Goal: Communication & Community: Share content

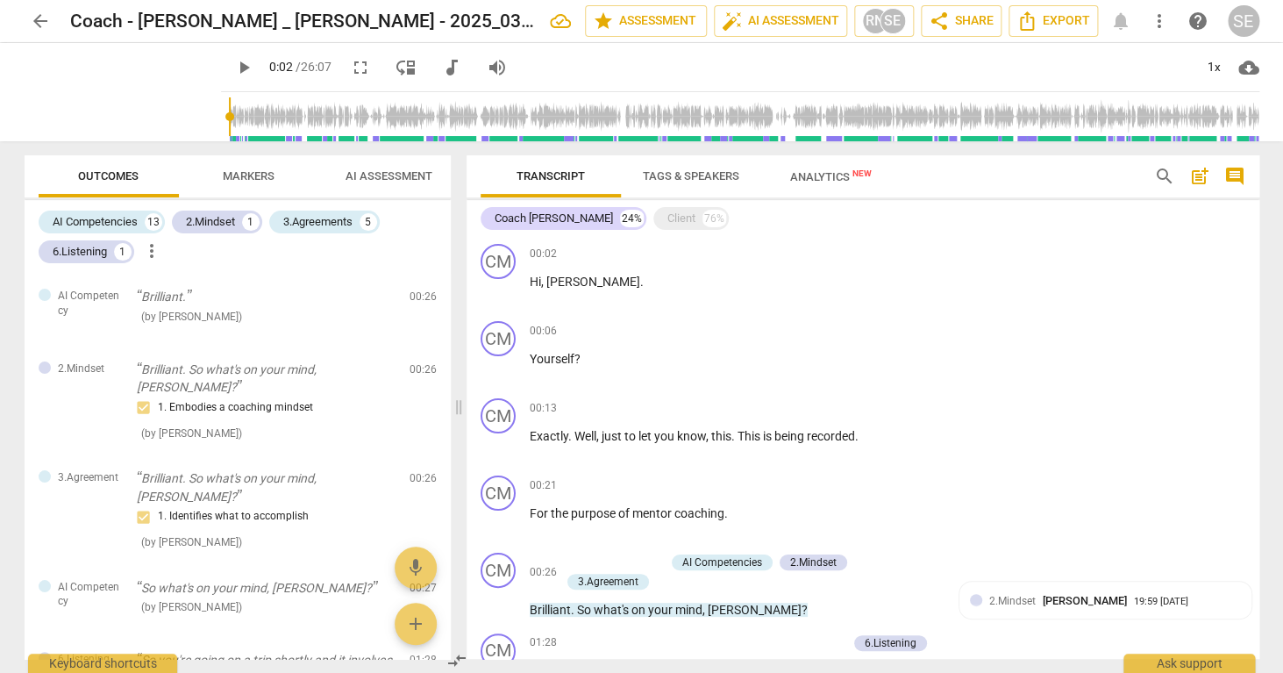
scroll to position [744, 0]
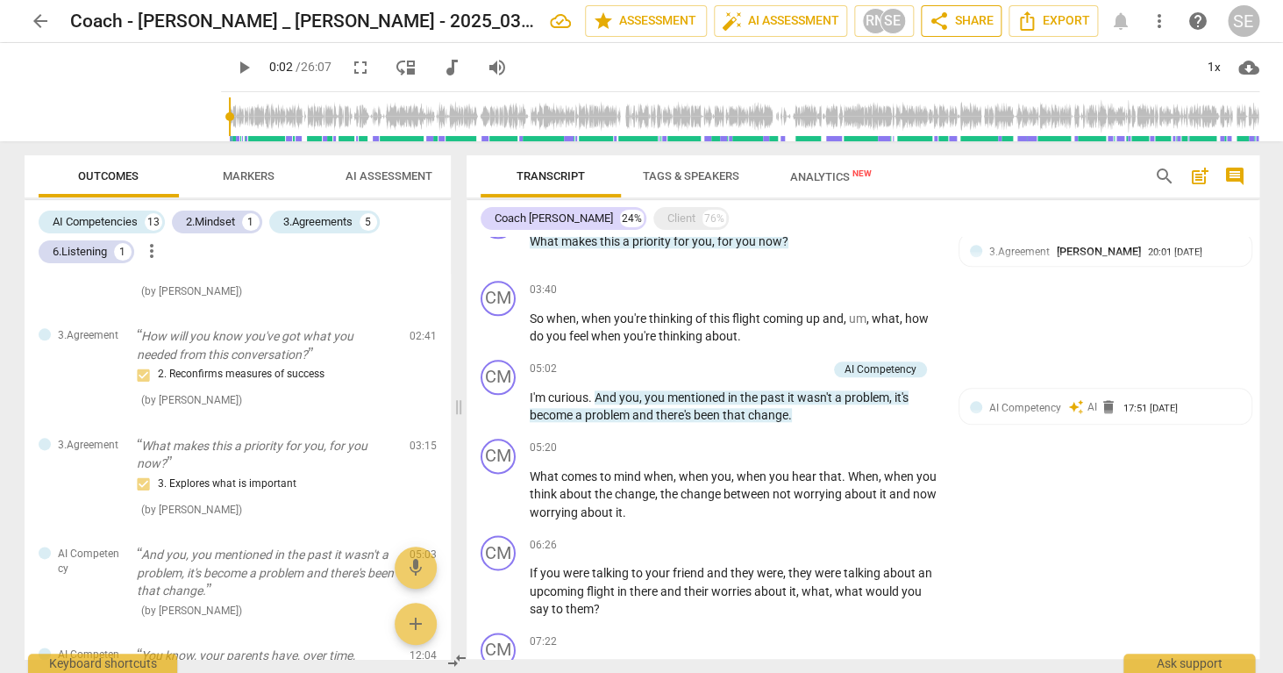
click at [973, 25] on span "share Share" at bounding box center [961, 21] width 65 height 21
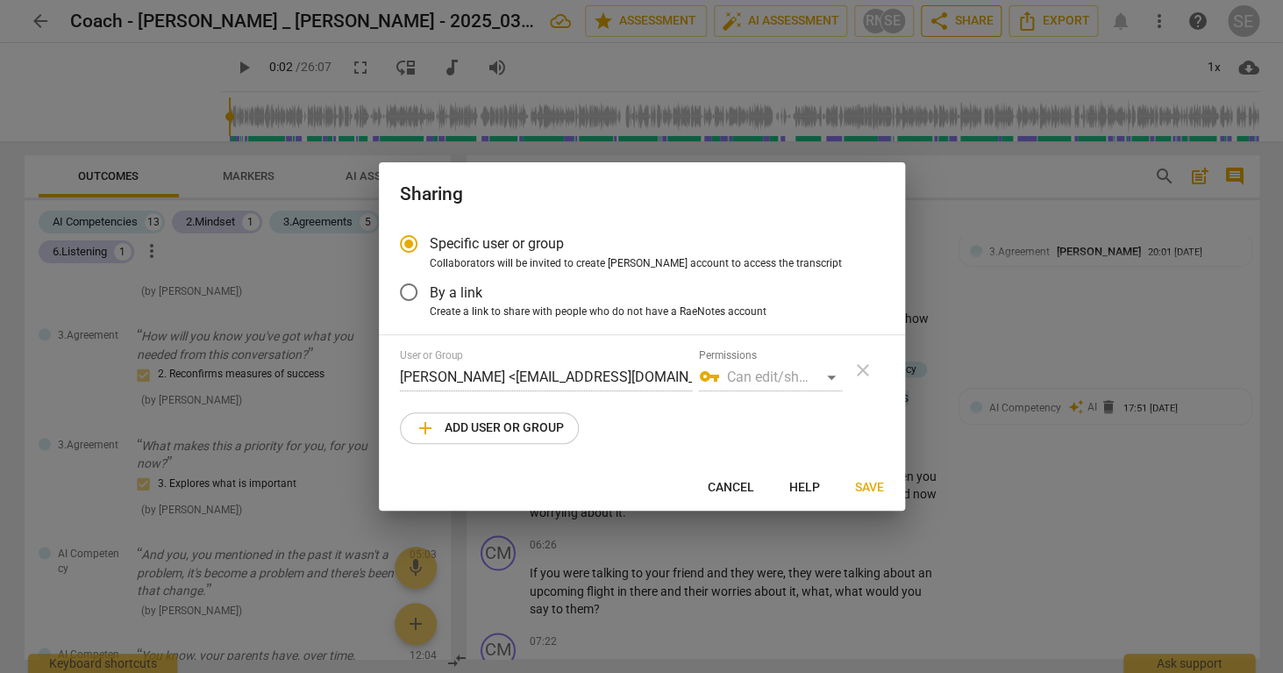
radio input "false"
click at [408, 293] on input "By a link" at bounding box center [409, 292] width 42 height 42
radio input "false"
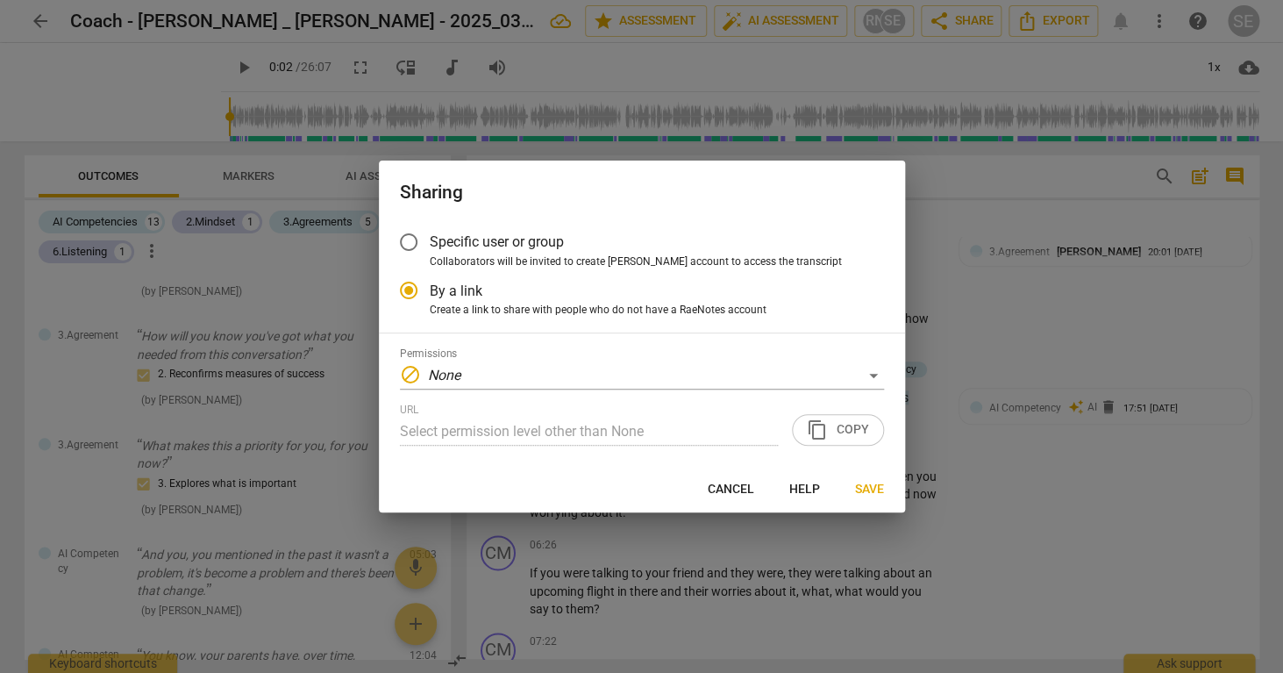
click at [407, 244] on input "Specific user or group" at bounding box center [409, 242] width 42 height 42
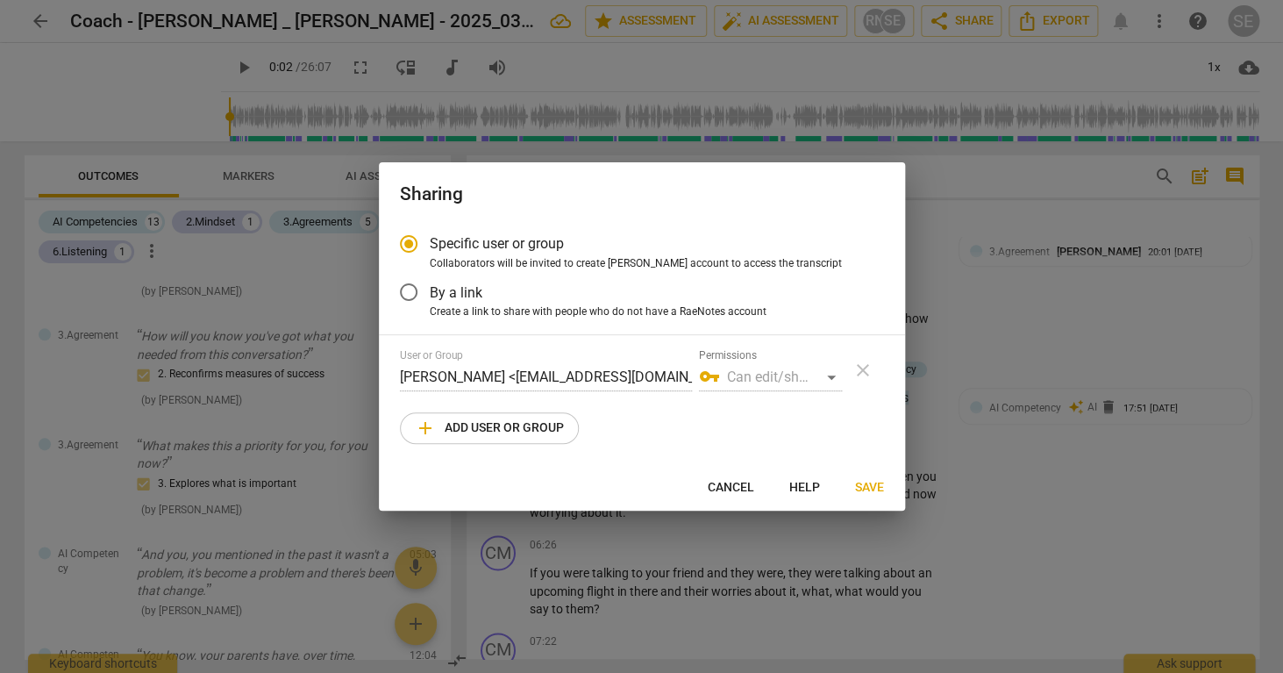
click at [502, 431] on span "add Add user or group" at bounding box center [489, 427] width 149 height 21
radio input "false"
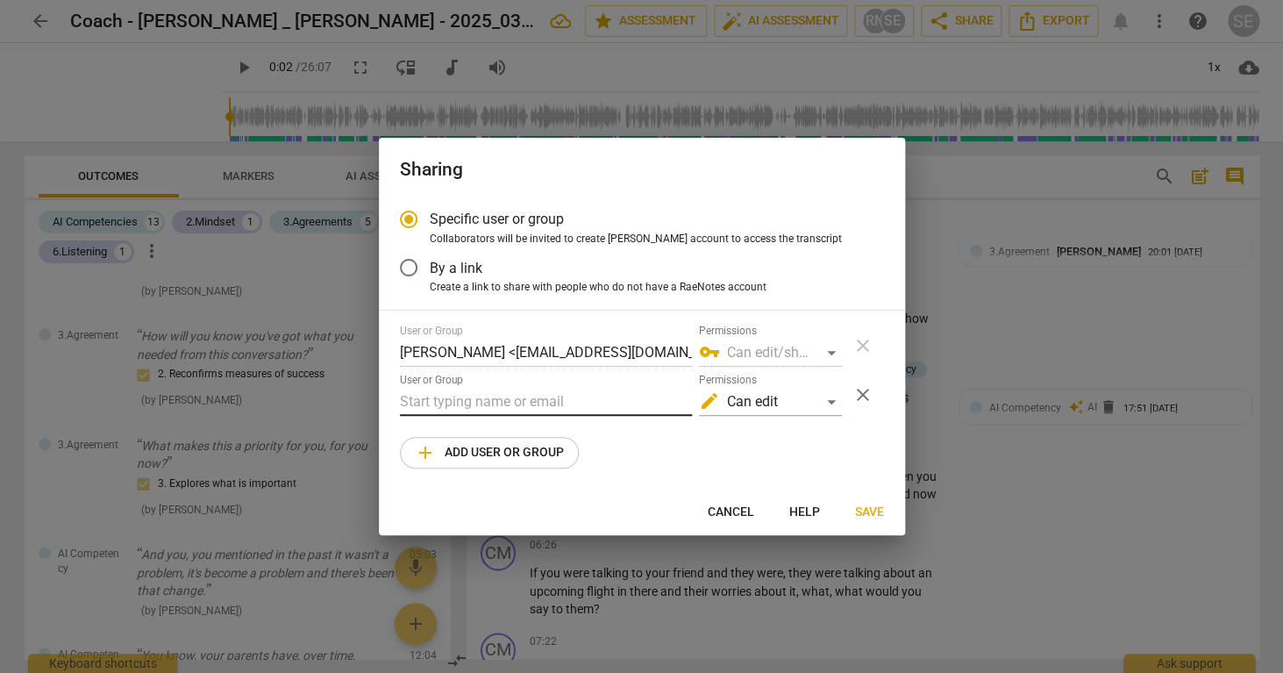
click at [488, 396] on input "text" at bounding box center [546, 402] width 292 height 28
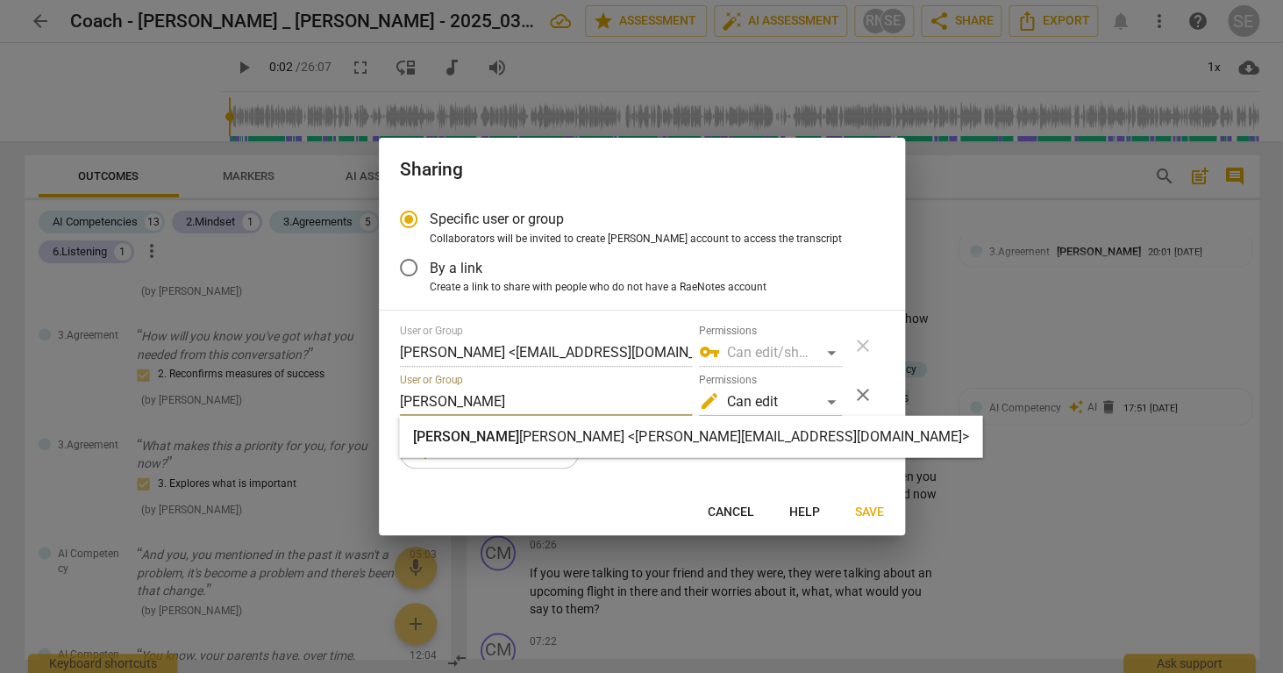
type input "[PERSON_NAME]"
click at [570, 438] on strong "[PERSON_NAME] <[PERSON_NAME][EMAIL_ADDRESS][DOMAIN_NAME]>" at bounding box center [743, 436] width 449 height 17
radio input "false"
type input "[PERSON_NAME] <[PERSON_NAME][EMAIL_ADDRESS][DOMAIN_NAME]>"
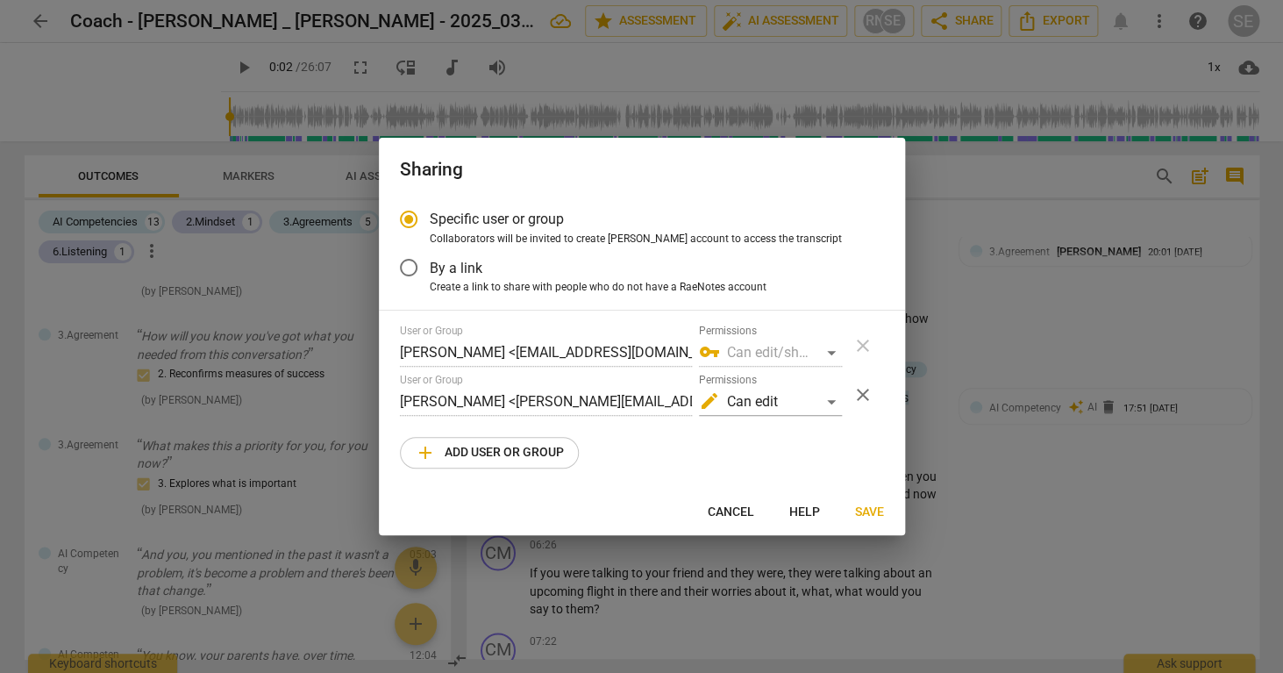
click at [865, 511] on span "Save" at bounding box center [869, 512] width 29 height 18
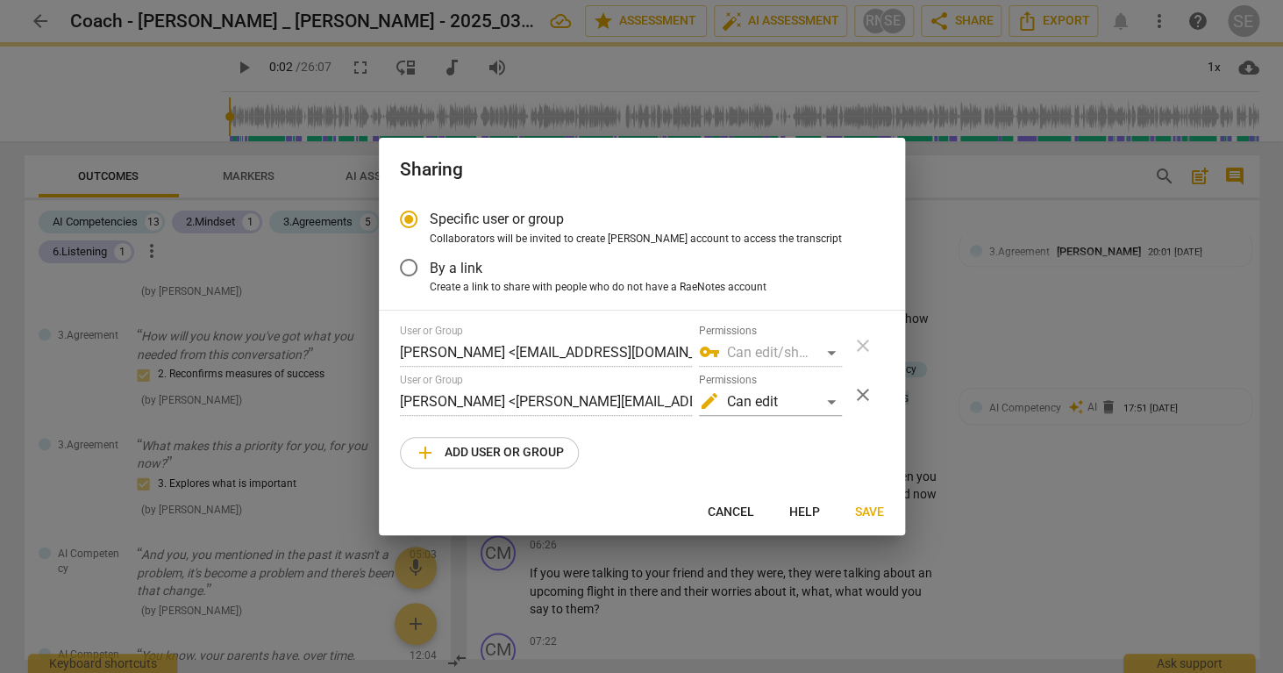
radio input "false"
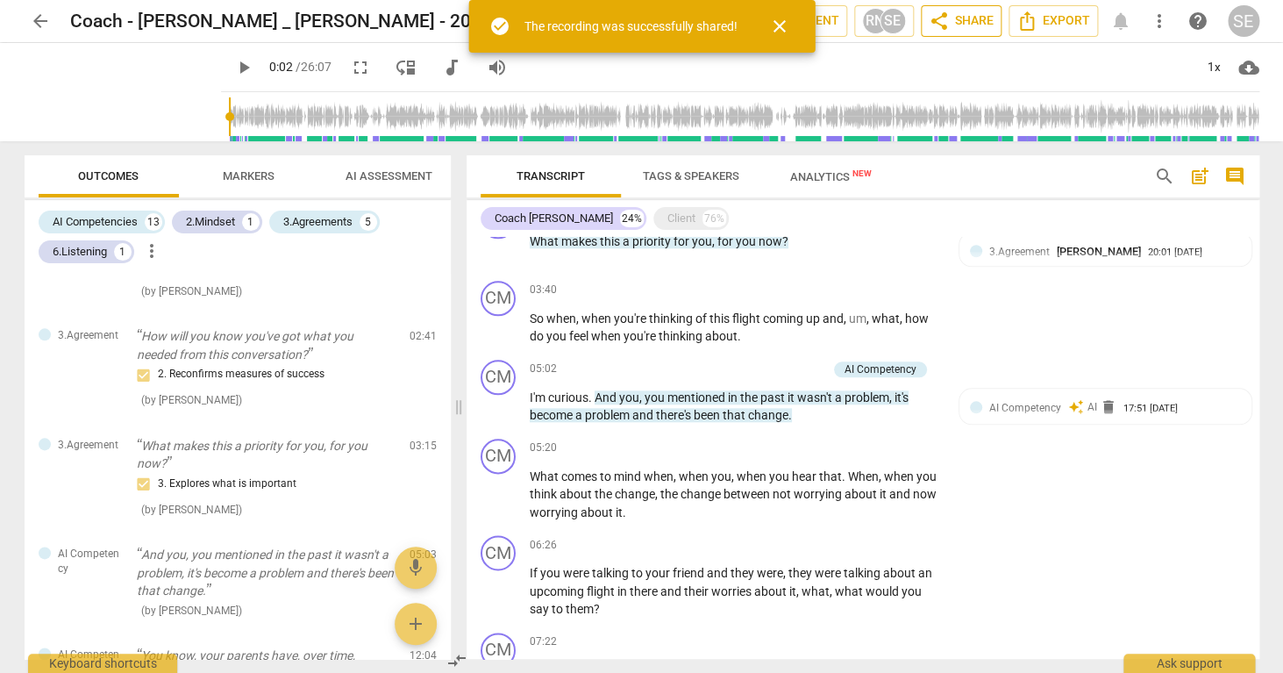
click at [964, 24] on span "share Share" at bounding box center [961, 21] width 65 height 21
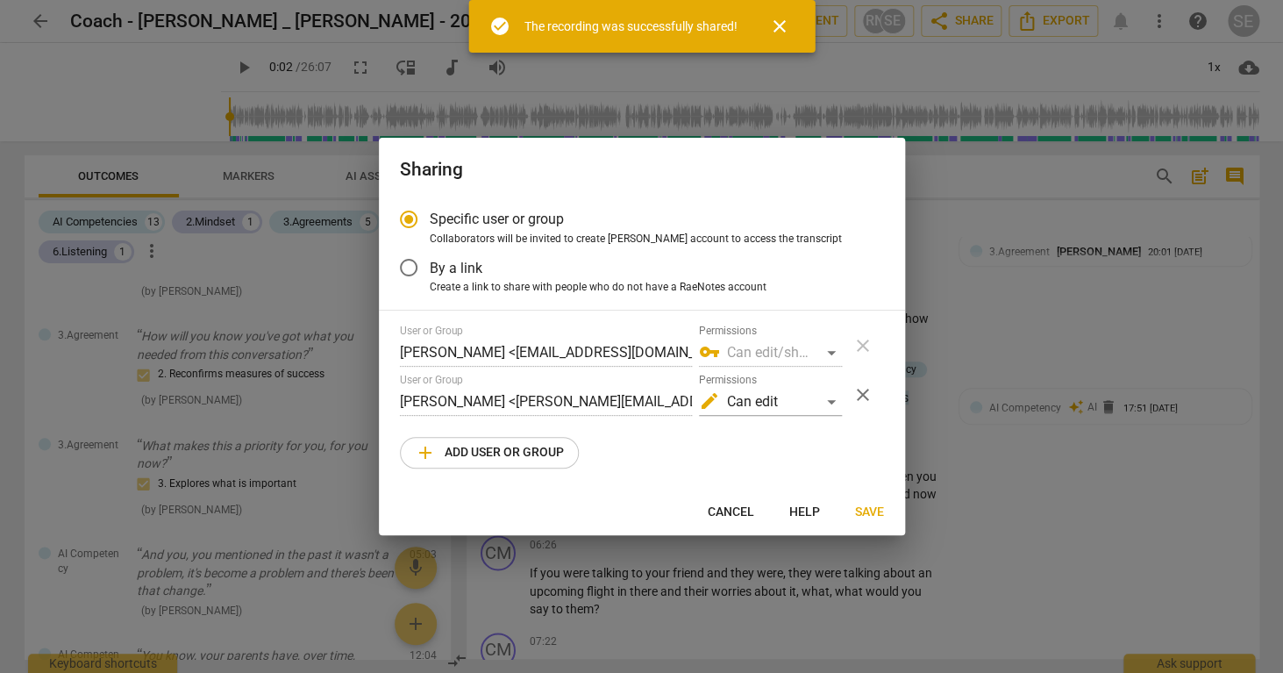
radio input "false"
click at [433, 266] on span "By a link" at bounding box center [456, 268] width 53 height 20
click at [430, 266] on input "By a link" at bounding box center [409, 267] width 42 height 42
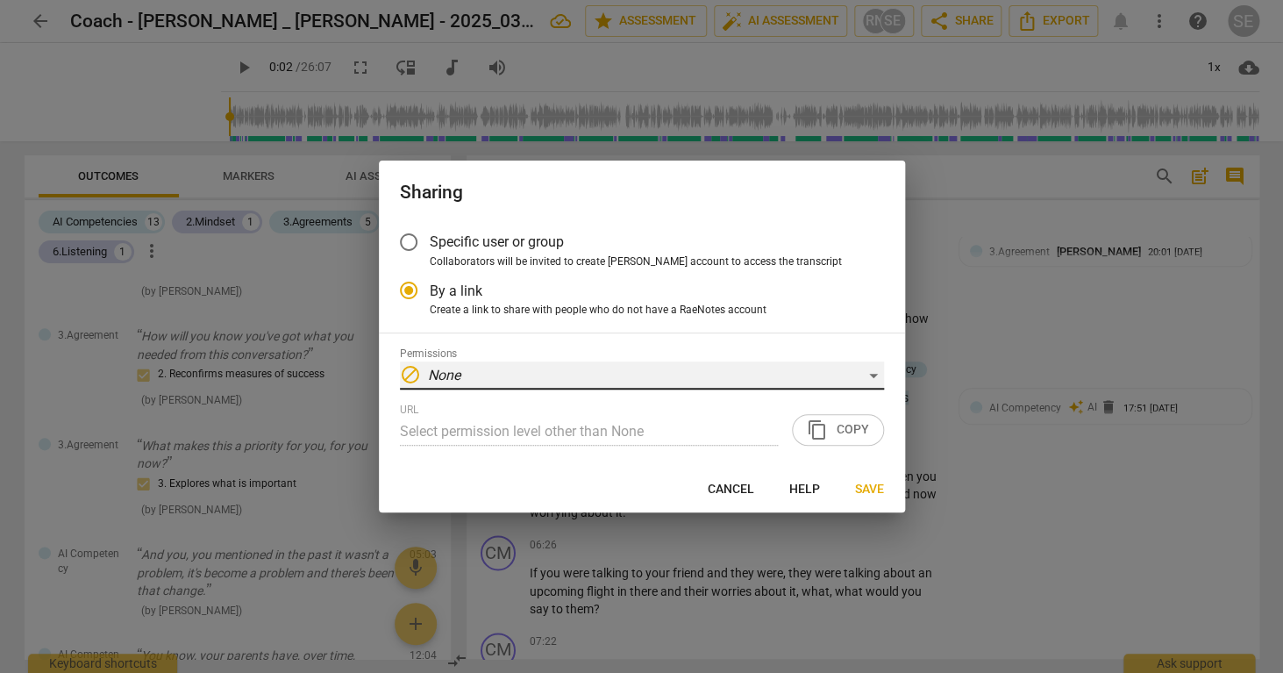
click at [745, 376] on div "block None" at bounding box center [642, 375] width 484 height 28
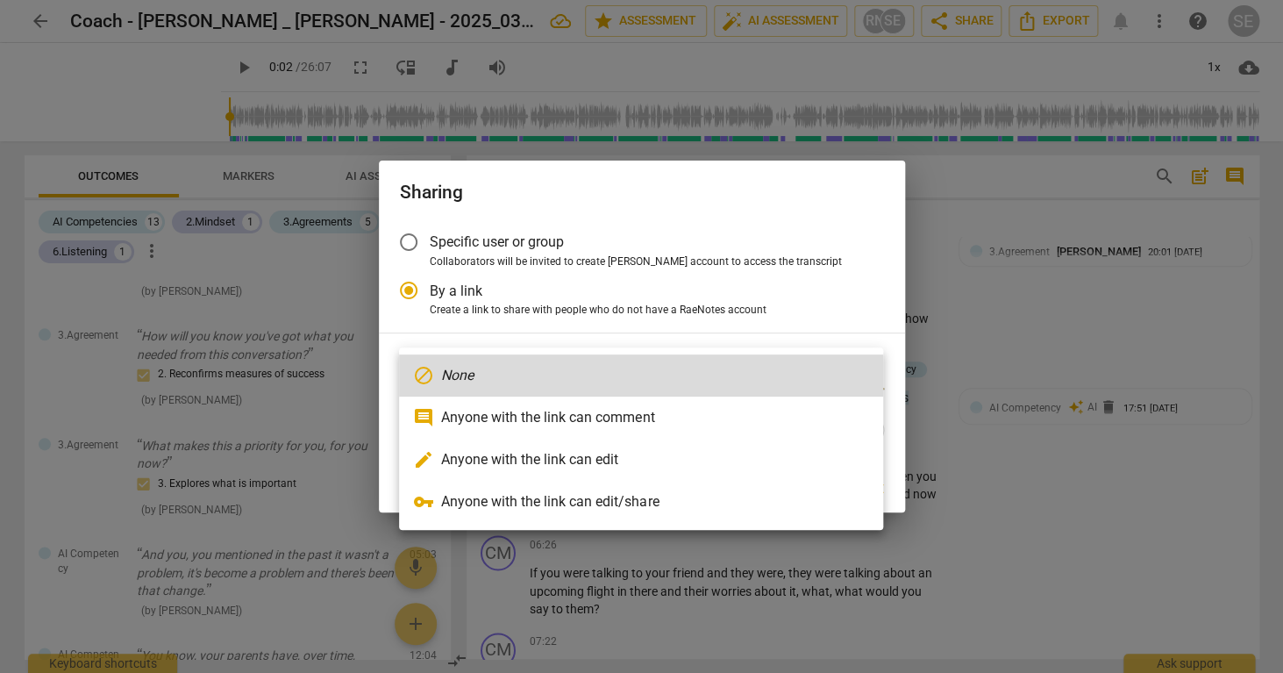
click at [536, 466] on li "edit Anyone with the link can edit" at bounding box center [641, 459] width 484 height 42
radio input "false"
type input "[URL][DOMAIN_NAME]"
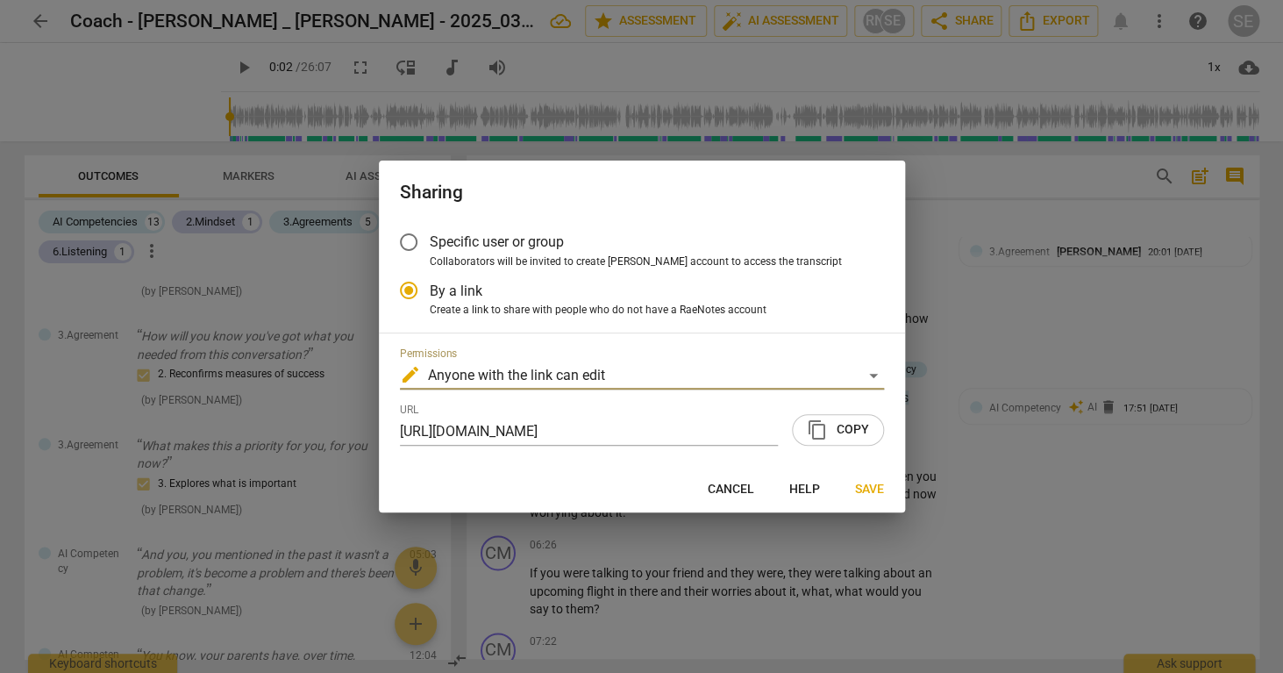
click at [821, 433] on span "content_copy" at bounding box center [817, 429] width 21 height 21
click at [483, 252] on span "Specific user or group" at bounding box center [497, 241] width 134 height 20
click at [430, 252] on input "Specific user or group" at bounding box center [409, 242] width 42 height 42
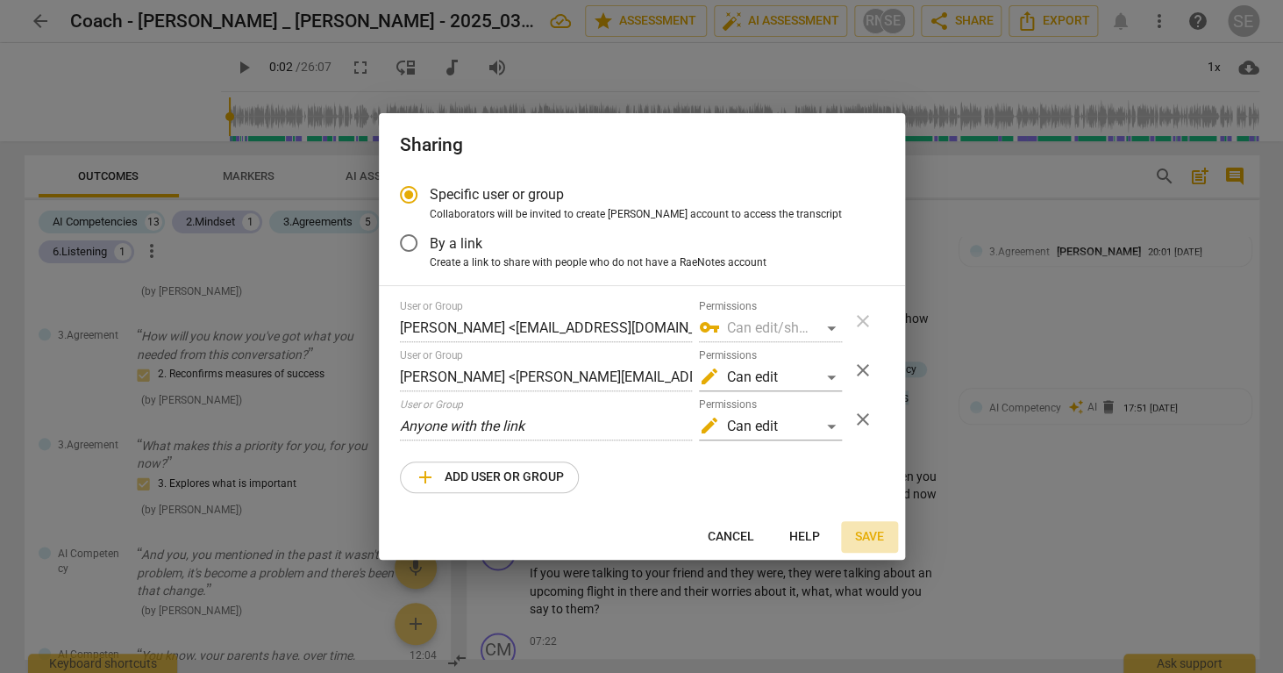
click at [869, 540] on span "Save" at bounding box center [869, 537] width 29 height 18
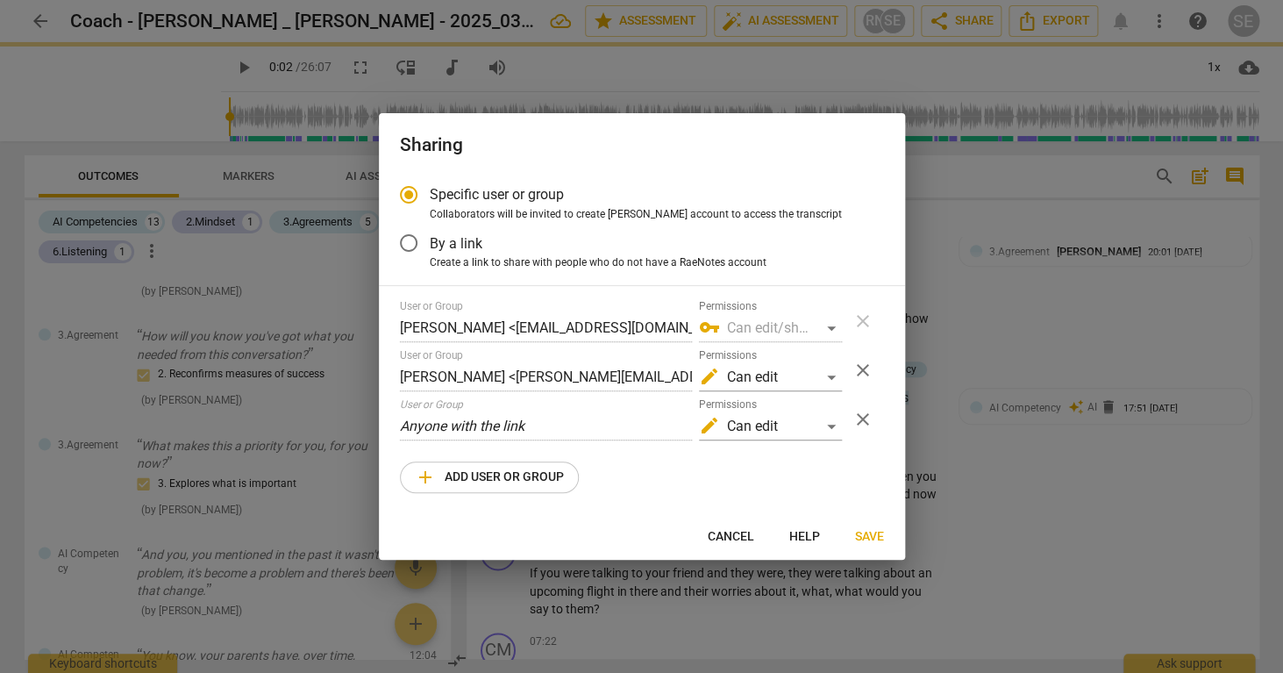
radio input "false"
